Goal: Unclear

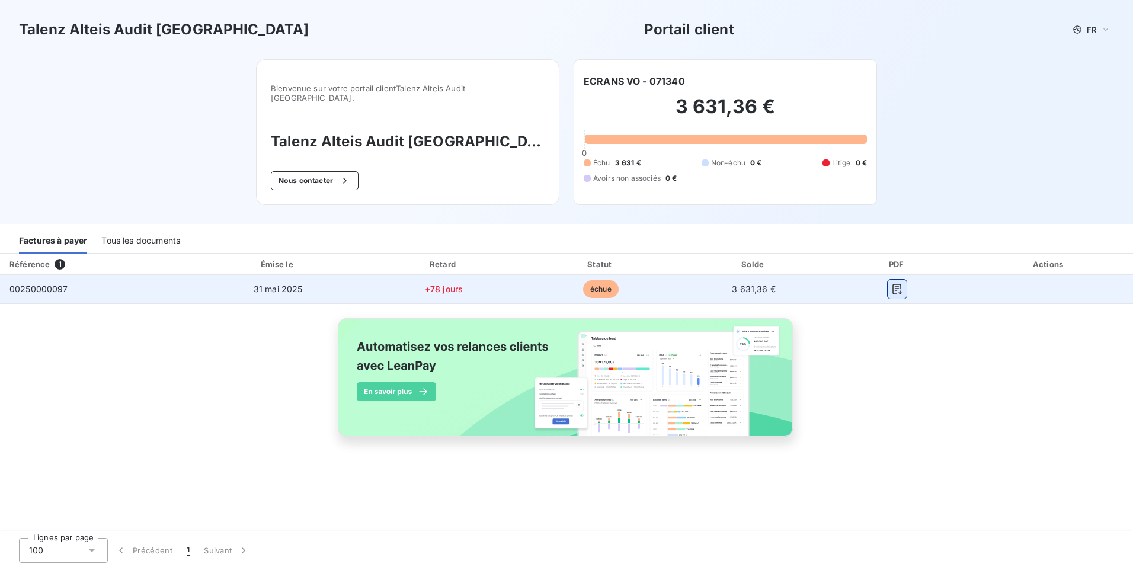
click at [894, 283] on icon "button" at bounding box center [897, 289] width 12 height 12
click at [893, 283] on icon "button" at bounding box center [897, 289] width 12 height 12
click at [891, 283] on icon "button" at bounding box center [897, 289] width 12 height 12
click at [898, 283] on icon "button" at bounding box center [897, 289] width 12 height 12
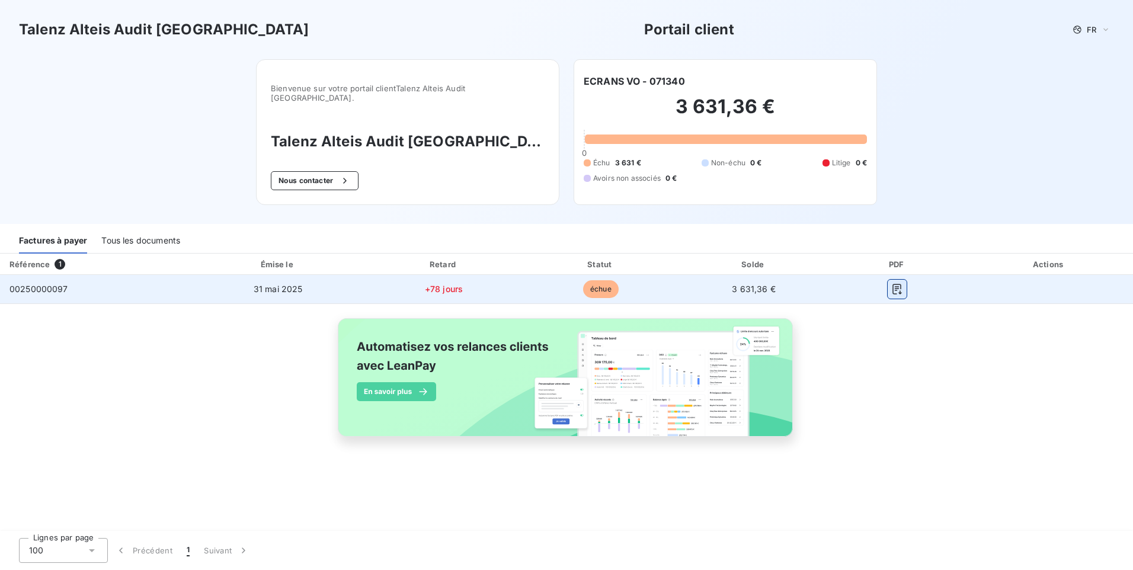
click at [891, 283] on icon "button" at bounding box center [897, 289] width 12 height 12
click at [904, 280] on button "button" at bounding box center [897, 289] width 19 height 19
click at [899, 283] on icon "button" at bounding box center [897, 289] width 12 height 12
